Goal: Task Accomplishment & Management: Manage account settings

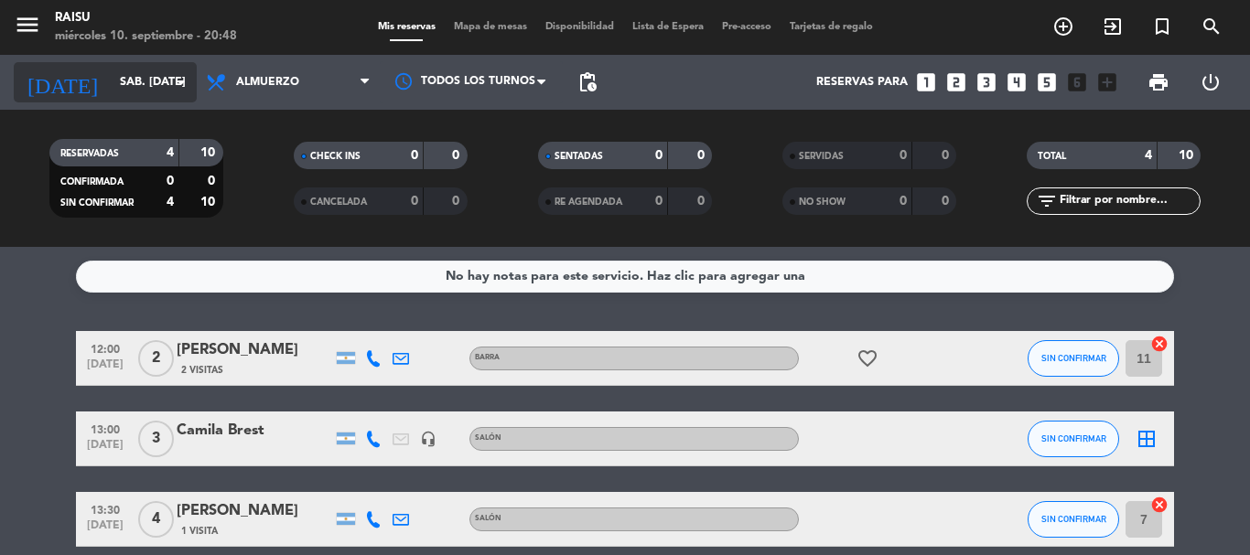
click at [143, 78] on input "sáb. [DATE]" at bounding box center [188, 82] width 155 height 31
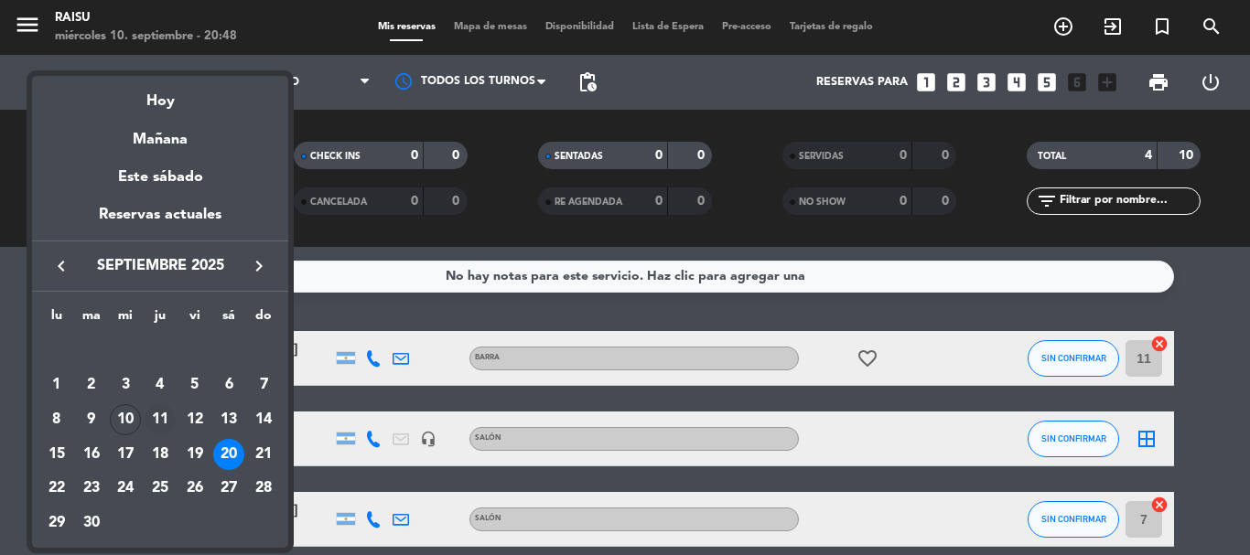
click at [158, 422] on div "11" at bounding box center [160, 419] width 31 height 31
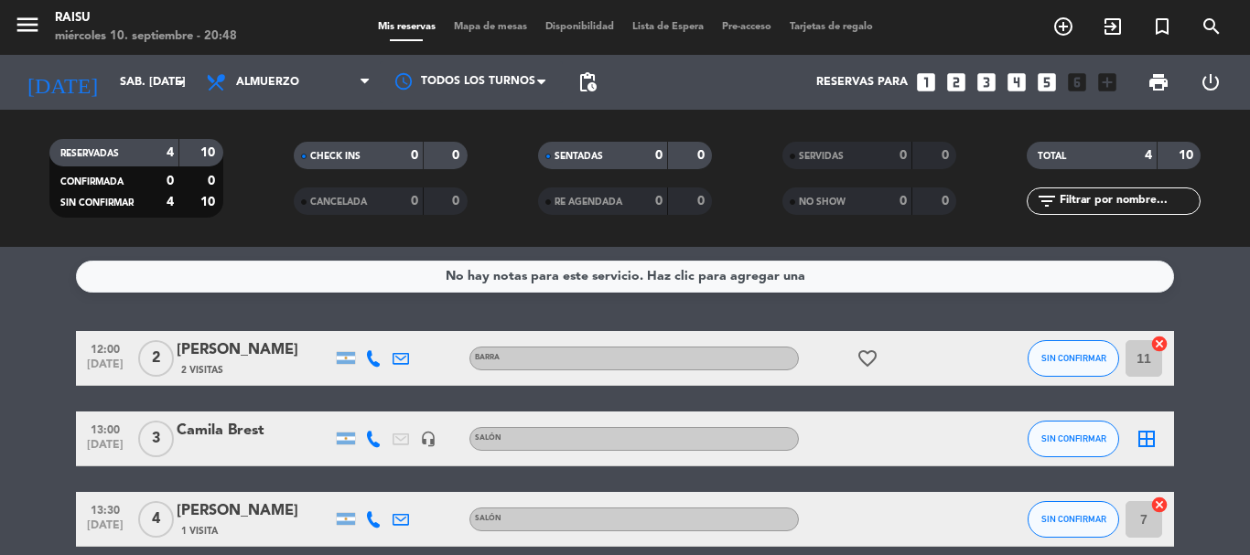
type input "[DEMOGRAPHIC_DATA] [DATE]"
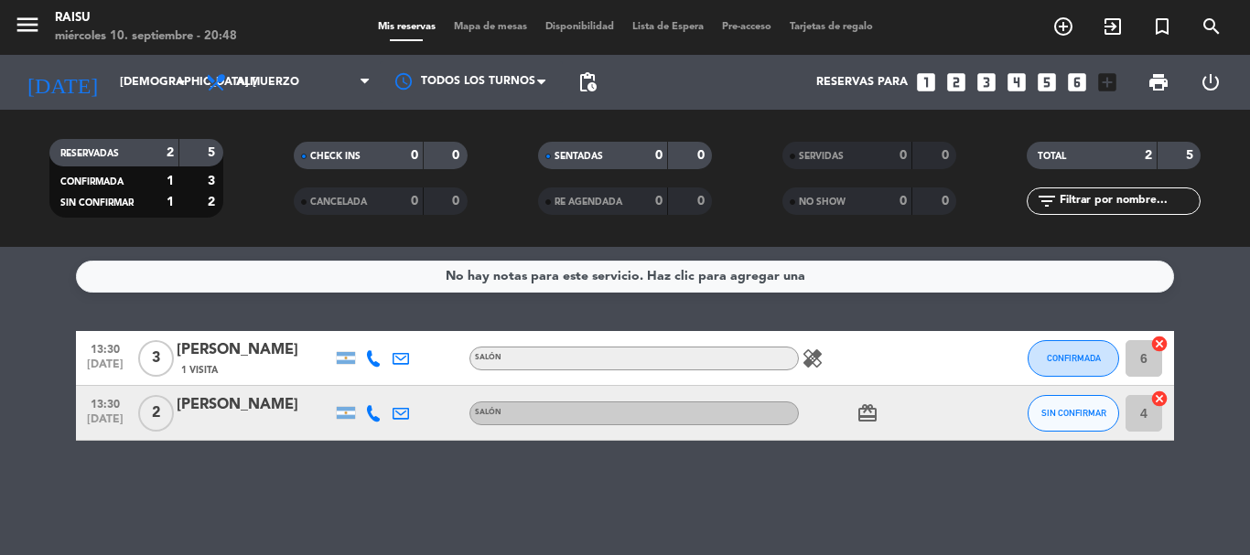
click at [236, 410] on div "[PERSON_NAME]" at bounding box center [255, 405] width 156 height 24
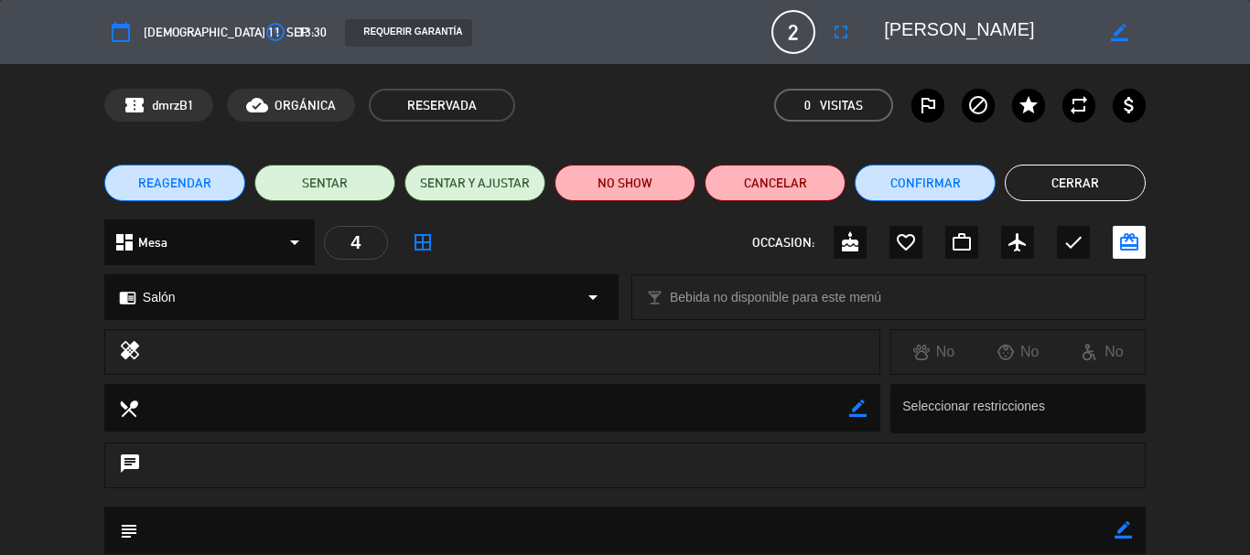
click at [187, 187] on span "REAGENDAR" at bounding box center [174, 183] width 73 height 19
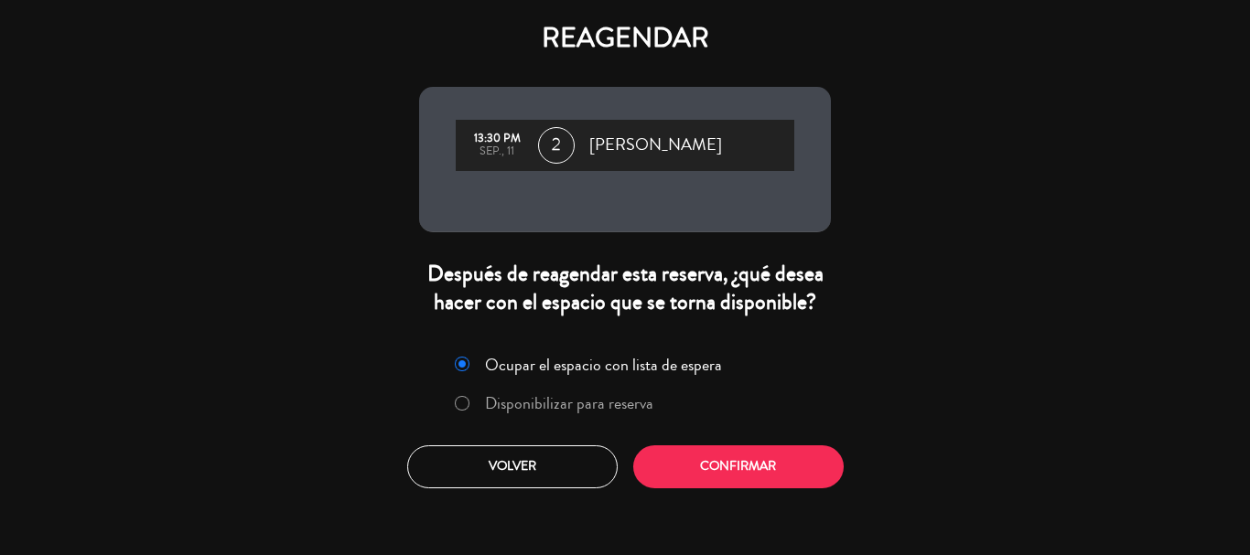
drag, startPoint x: 525, startPoint y: 397, endPoint x: 609, endPoint y: 437, distance: 93.3
click at [525, 398] on label "Disponibilizar para reserva" at bounding box center [569, 403] width 168 height 16
click at [706, 458] on button "Confirmar" at bounding box center [738, 467] width 210 height 43
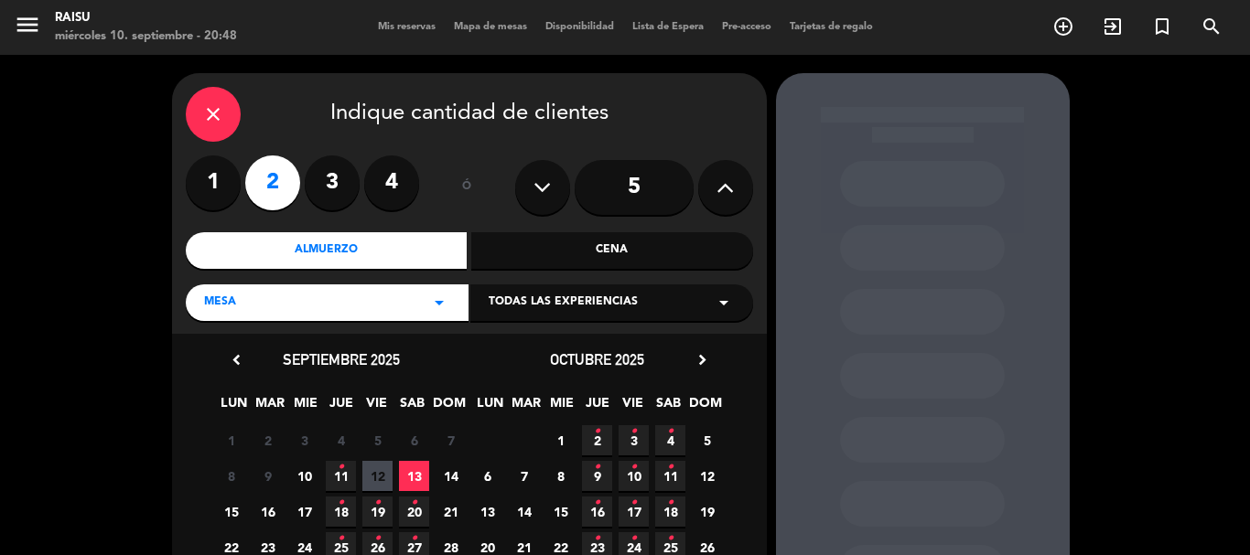
click at [346, 474] on span "11 •" at bounding box center [341, 476] width 30 height 30
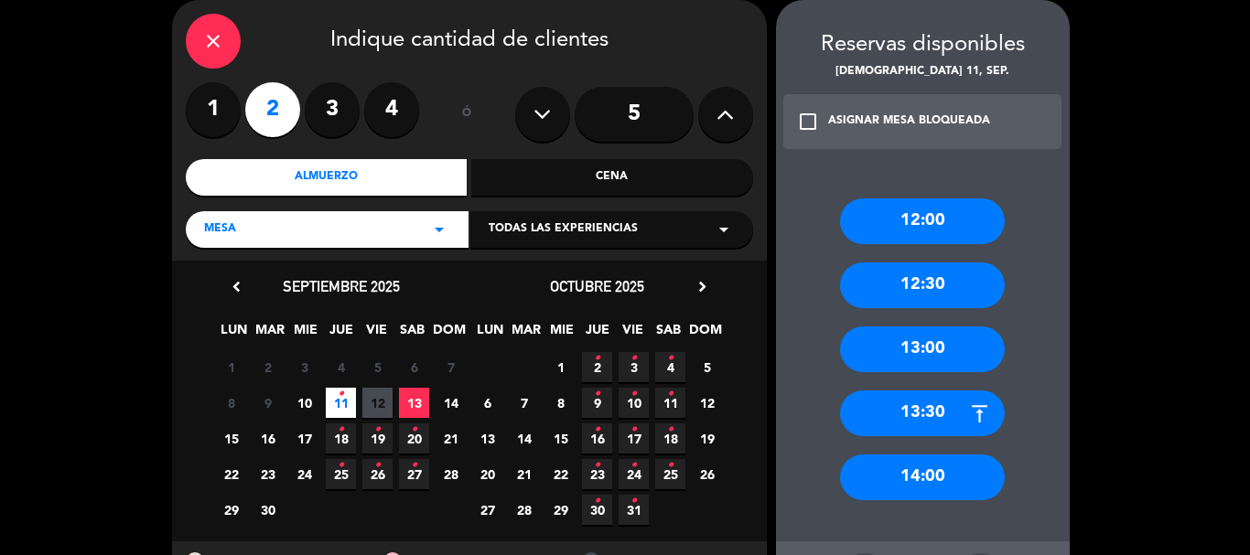
click at [903, 342] on div "13:00" at bounding box center [922, 350] width 165 height 46
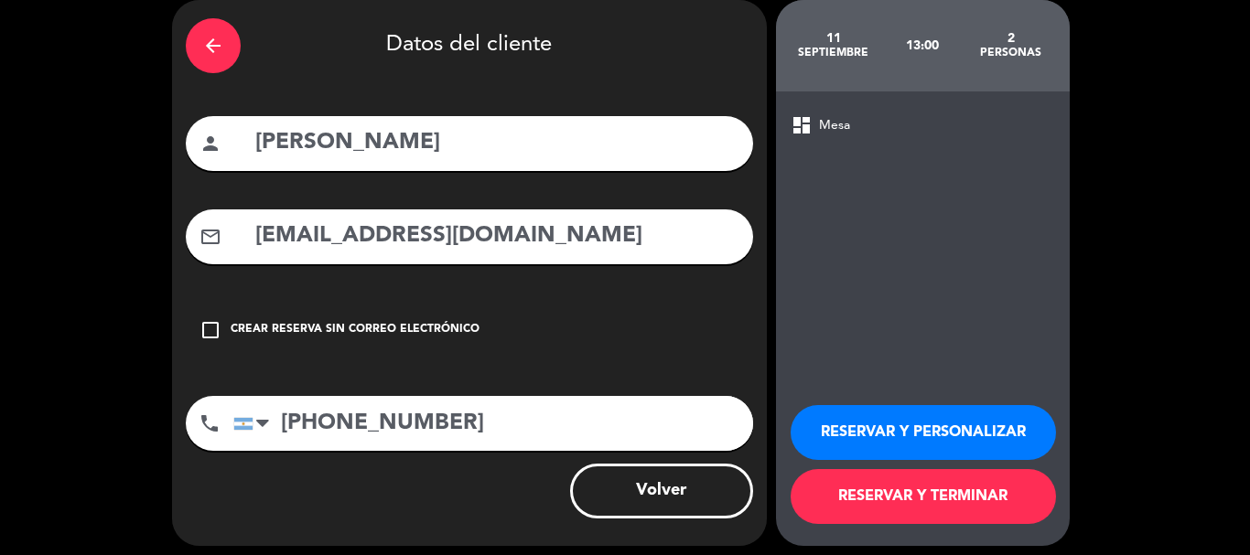
click at [900, 509] on button "RESERVAR Y TERMINAR" at bounding box center [923, 496] width 265 height 55
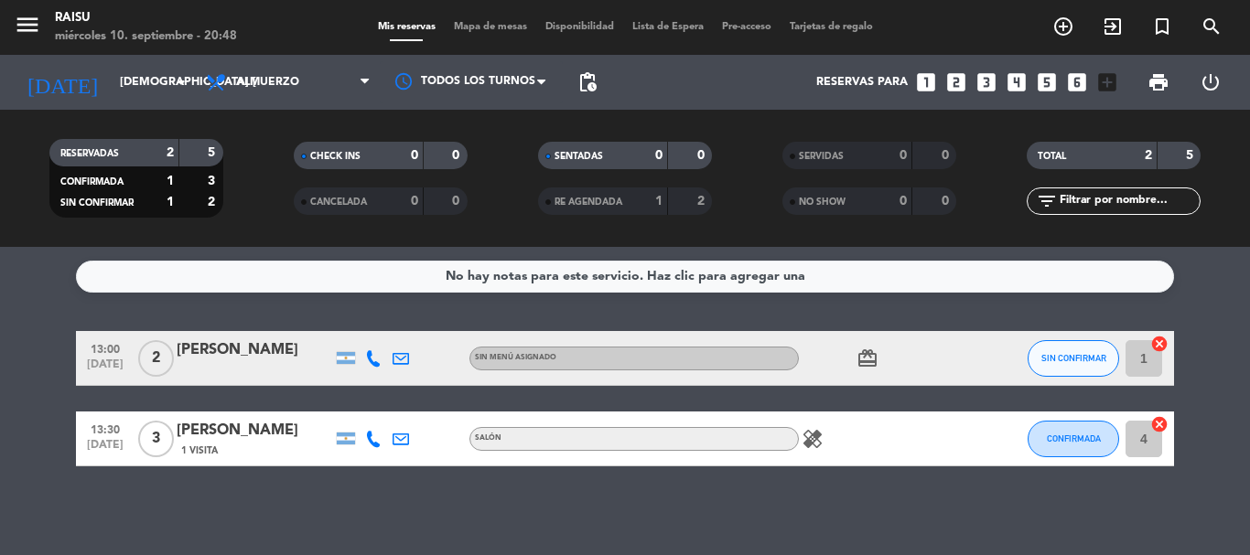
click at [277, 350] on div "[PERSON_NAME]" at bounding box center [255, 351] width 156 height 24
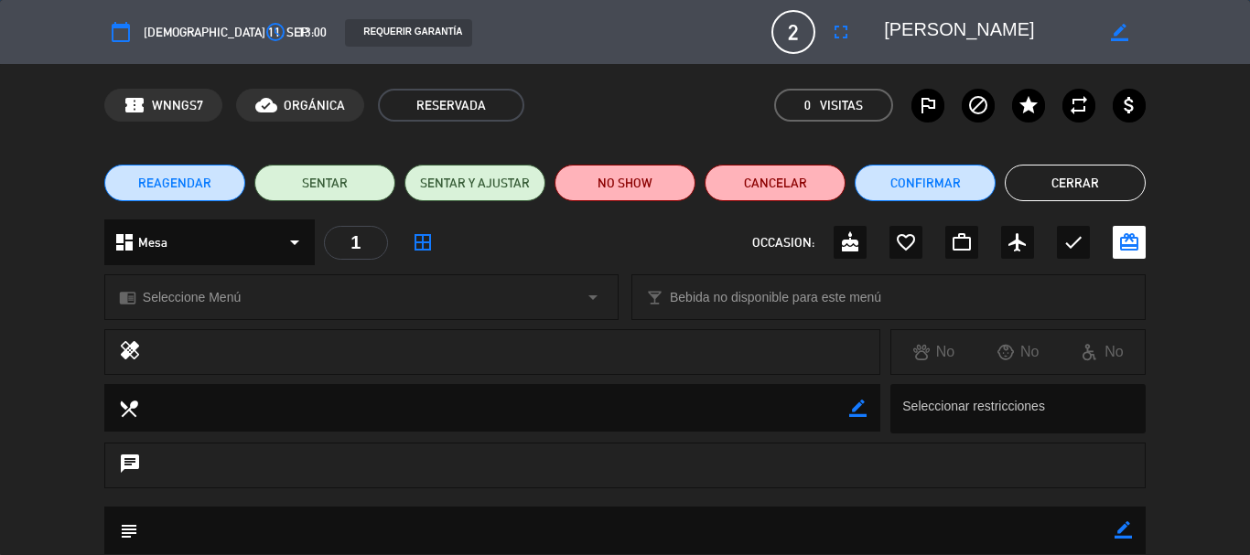
click at [256, 292] on div "chrome_reader_mode Seleccione Menú arrow_drop_down" at bounding box center [361, 297] width 512 height 44
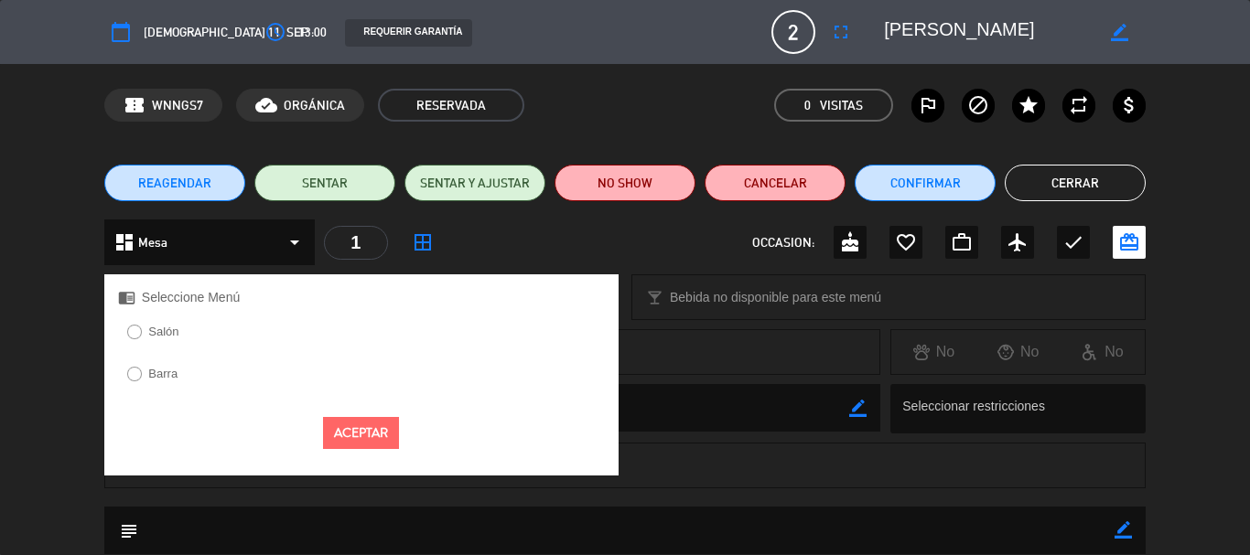
click at [164, 332] on label "Salón" at bounding box center [163, 332] width 30 height 12
drag, startPoint x: 348, startPoint y: 438, endPoint x: 478, endPoint y: 431, distance: 130.1
click at [350, 433] on button "Aceptar" at bounding box center [361, 433] width 76 height 32
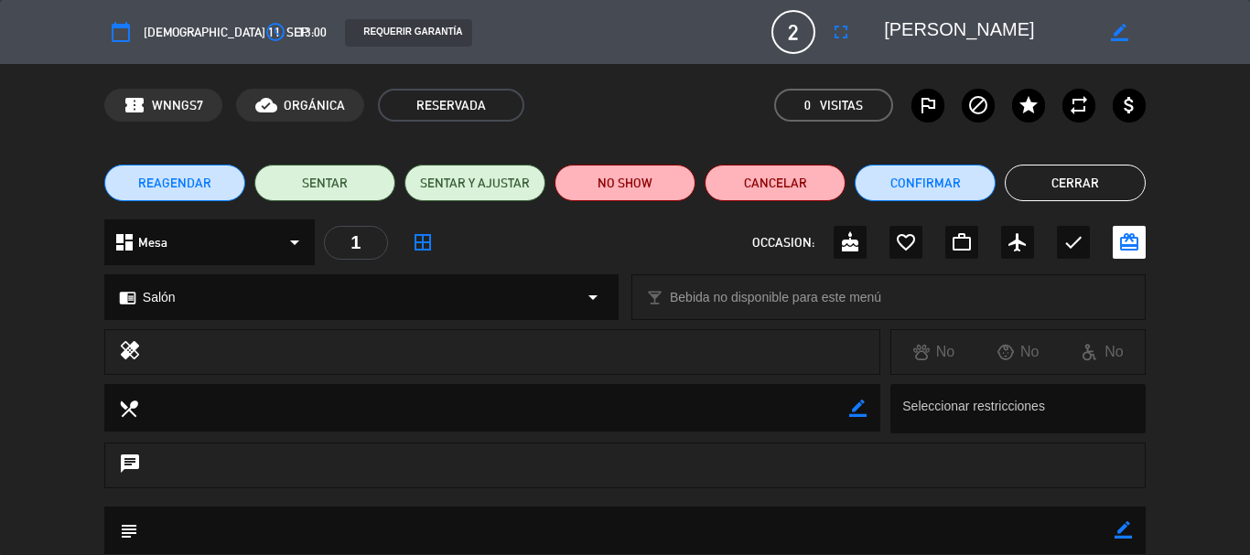
click at [1085, 186] on button "Cerrar" at bounding box center [1075, 183] width 141 height 37
